Goal: Book appointment/travel/reservation

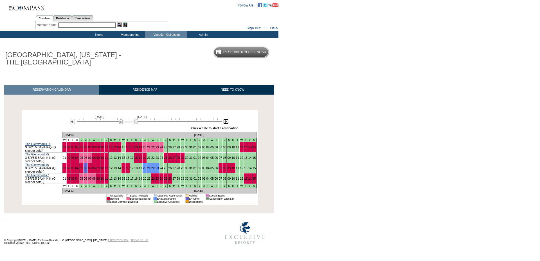
click at [226, 122] on img at bounding box center [225, 121] width 5 height 5
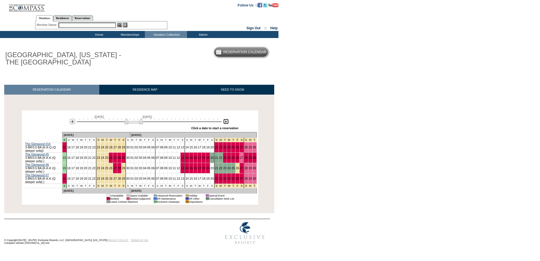
click at [226, 122] on img at bounding box center [225, 121] width 5 height 5
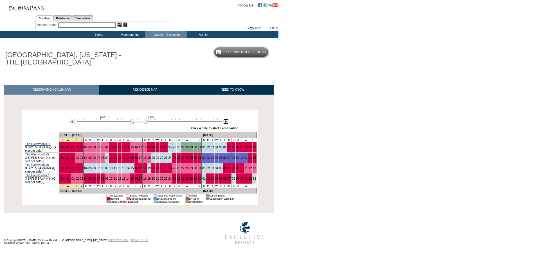
click at [226, 122] on img at bounding box center [225, 121] width 5 height 5
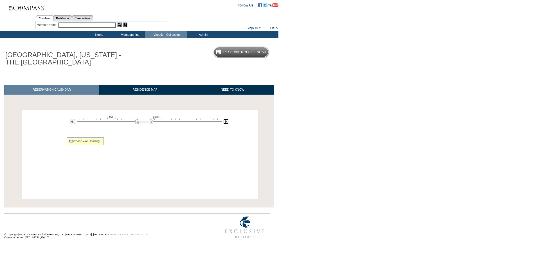
click at [226, 122] on img at bounding box center [225, 121] width 5 height 5
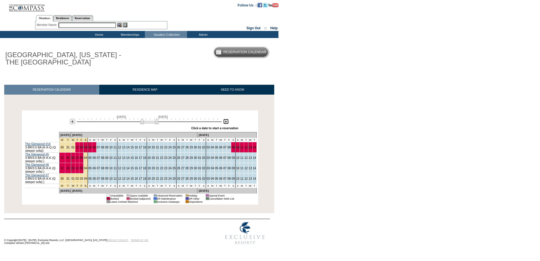
click at [226, 122] on img at bounding box center [225, 121] width 5 height 5
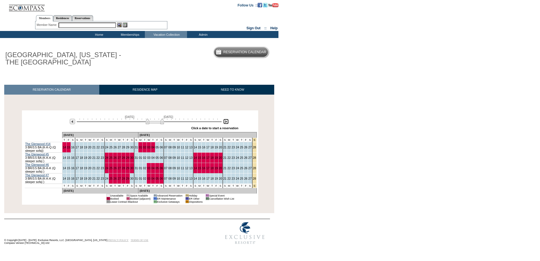
click at [226, 122] on img at bounding box center [225, 121] width 5 height 5
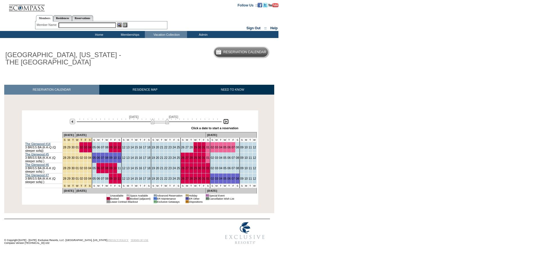
click at [226, 122] on img at bounding box center [225, 121] width 5 height 5
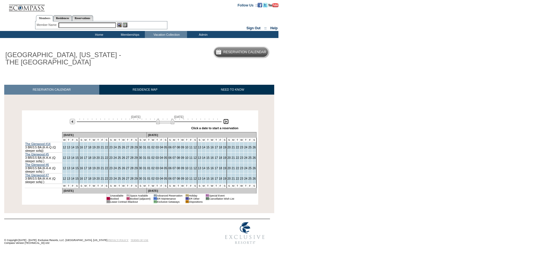
click at [226, 122] on img at bounding box center [225, 121] width 5 height 5
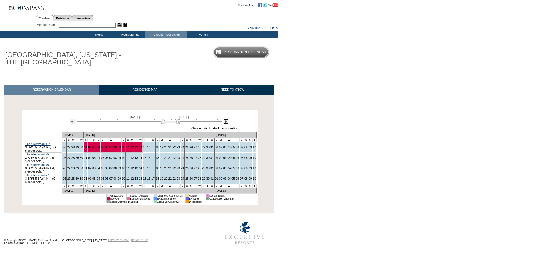
click at [226, 122] on img at bounding box center [225, 121] width 5 height 5
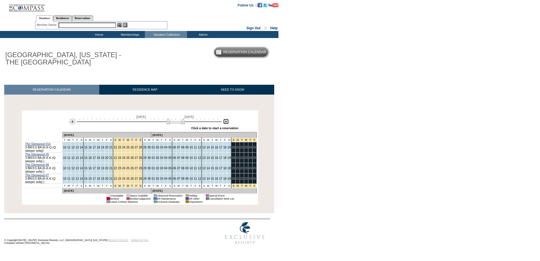
click at [226, 122] on img at bounding box center [225, 121] width 5 height 5
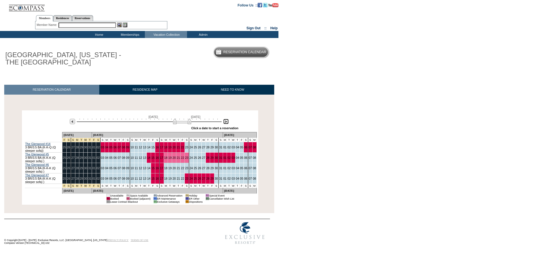
click at [190, 123] on img at bounding box center [182, 121] width 18 height 6
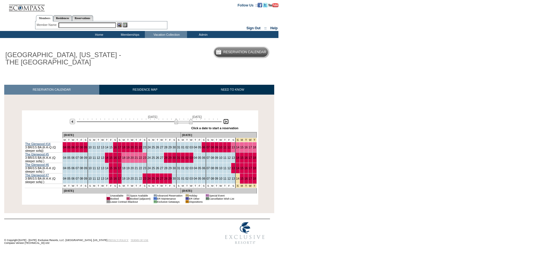
click at [192, 123] on img at bounding box center [183, 121] width 18 height 6
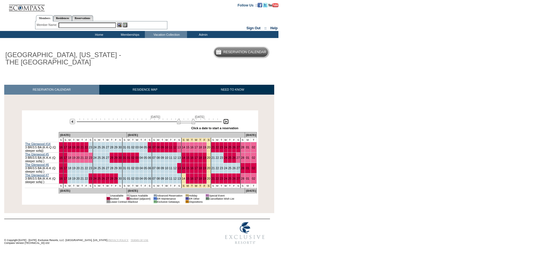
click at [194, 123] on img at bounding box center [186, 121] width 18 height 6
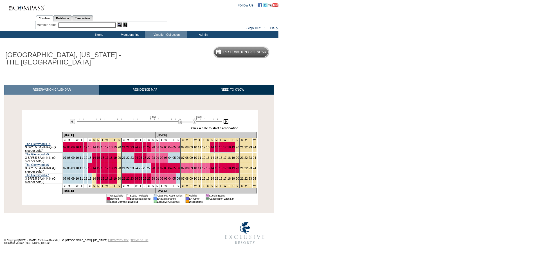
click at [195, 123] on img at bounding box center [187, 121] width 18 height 6
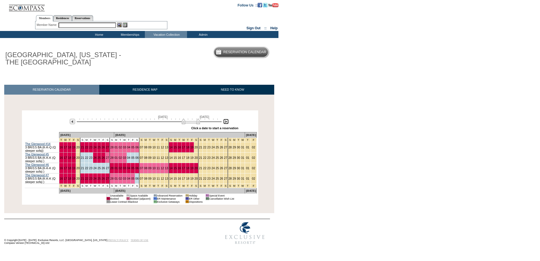
drag, startPoint x: 195, startPoint y: 123, endPoint x: 198, endPoint y: 123, distance: 3.7
click at [198, 123] on img at bounding box center [191, 121] width 18 height 6
